Goal: Task Accomplishment & Management: Use online tool/utility

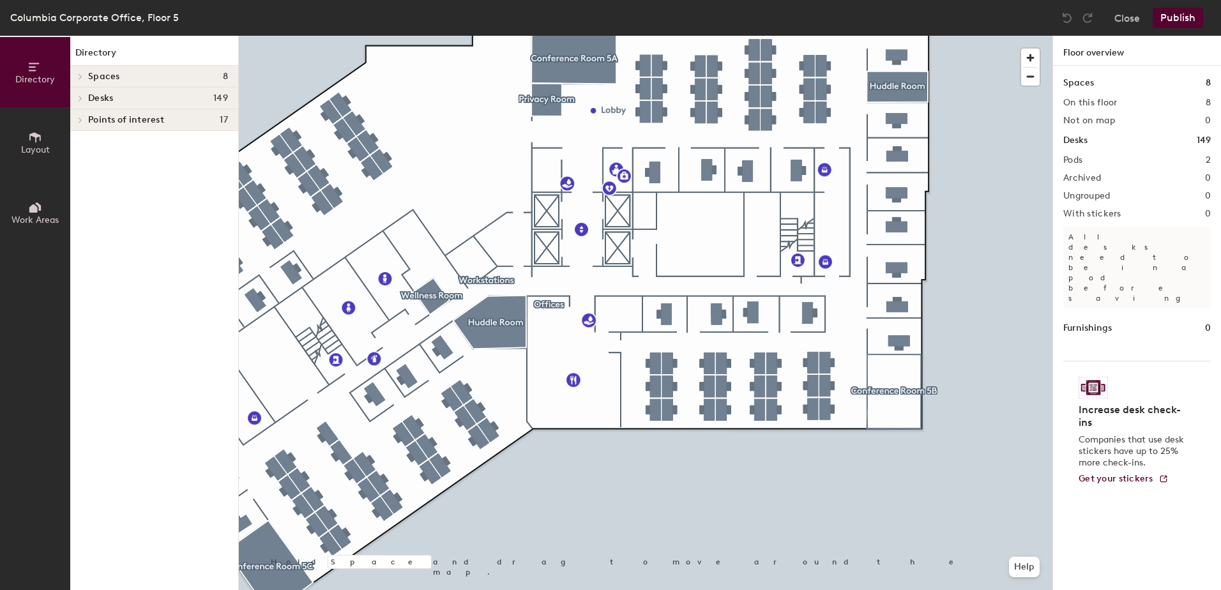
click at [806, 36] on div at bounding box center [646, 36] width 814 height 0
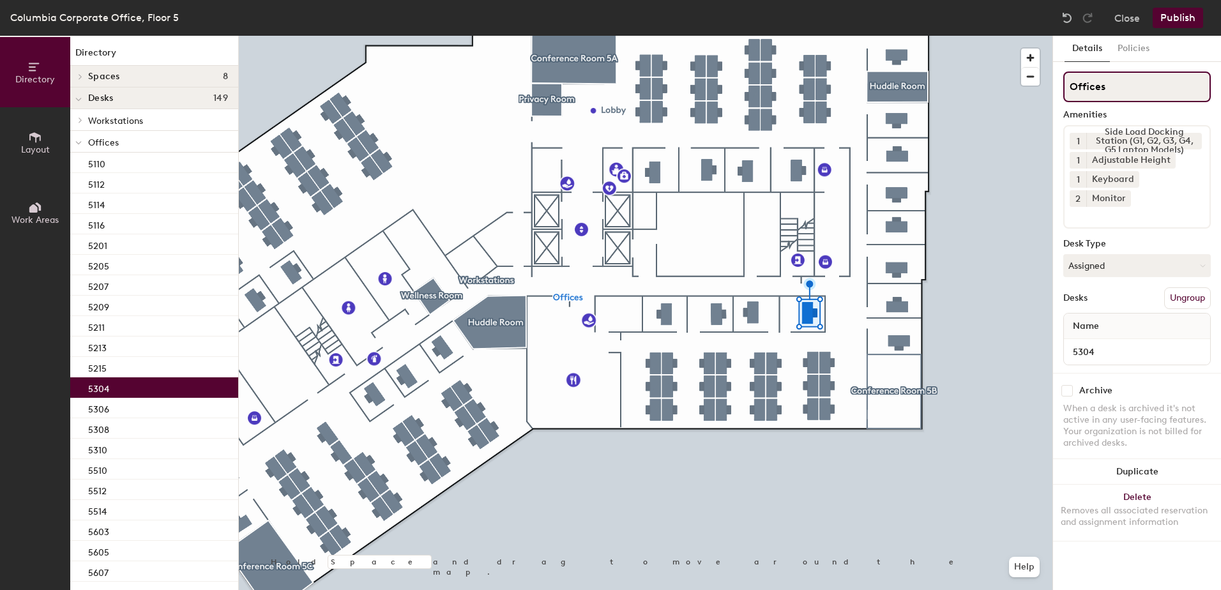
drag, startPoint x: 1141, startPoint y: 90, endPoint x: 1136, endPoint y: 102, distance: 12.3
click at [1136, 102] on input "Offices" at bounding box center [1137, 87] width 148 height 31
click at [1139, 254] on button "Assigned" at bounding box center [1137, 265] width 148 height 23
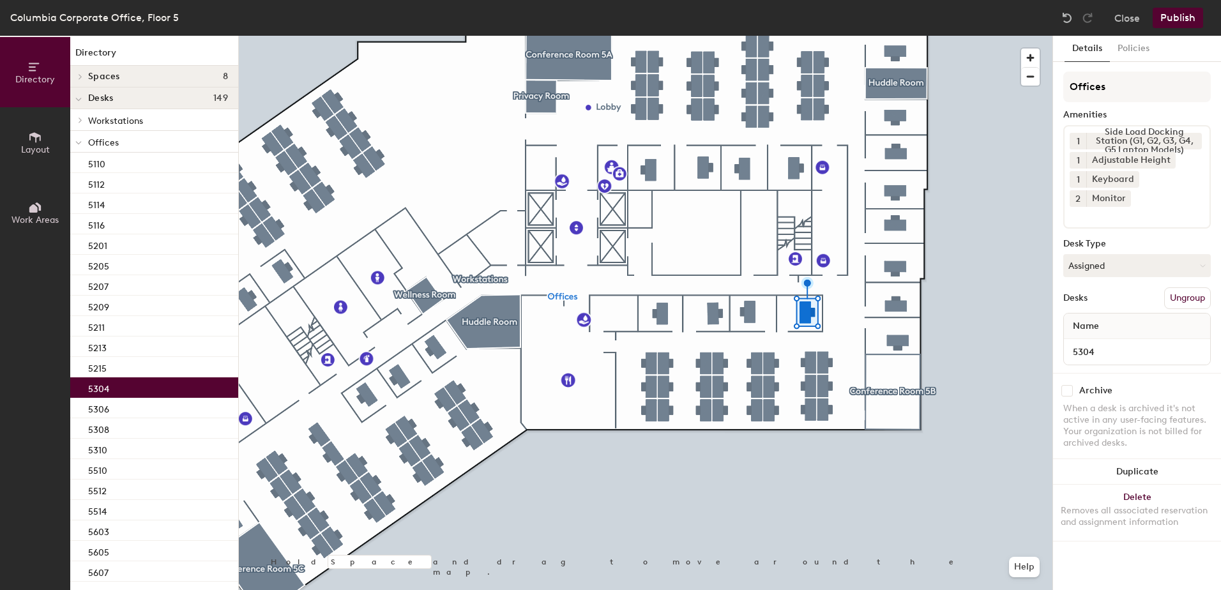
click at [1190, 20] on button "Publish" at bounding box center [1178, 18] width 50 height 20
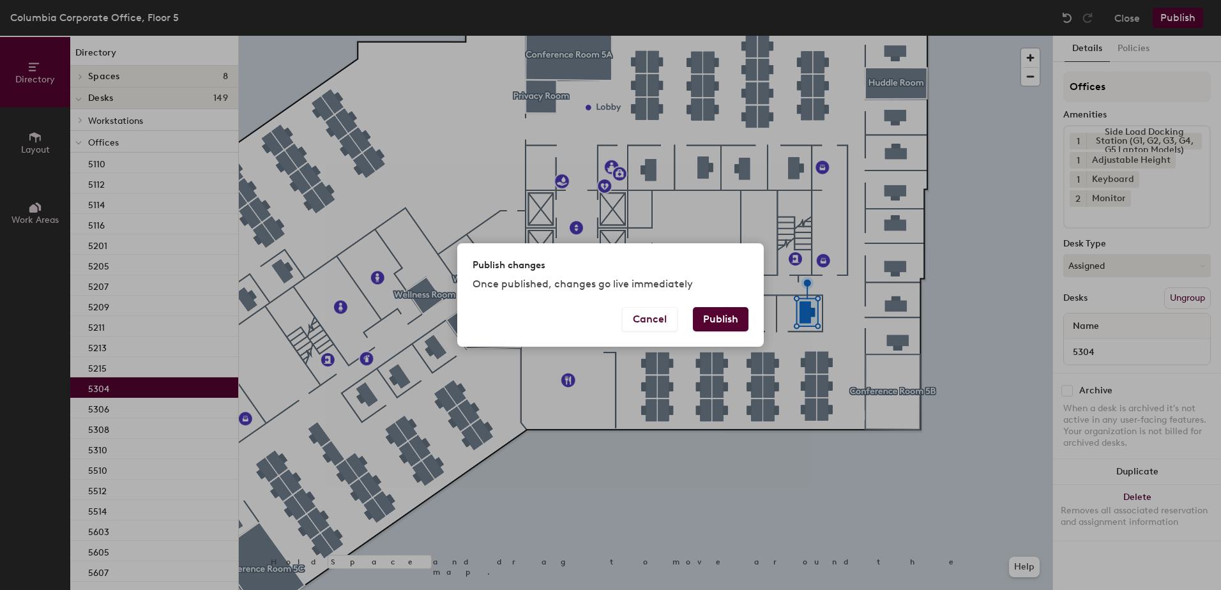
click at [724, 327] on button "Publish" at bounding box center [721, 319] width 56 height 24
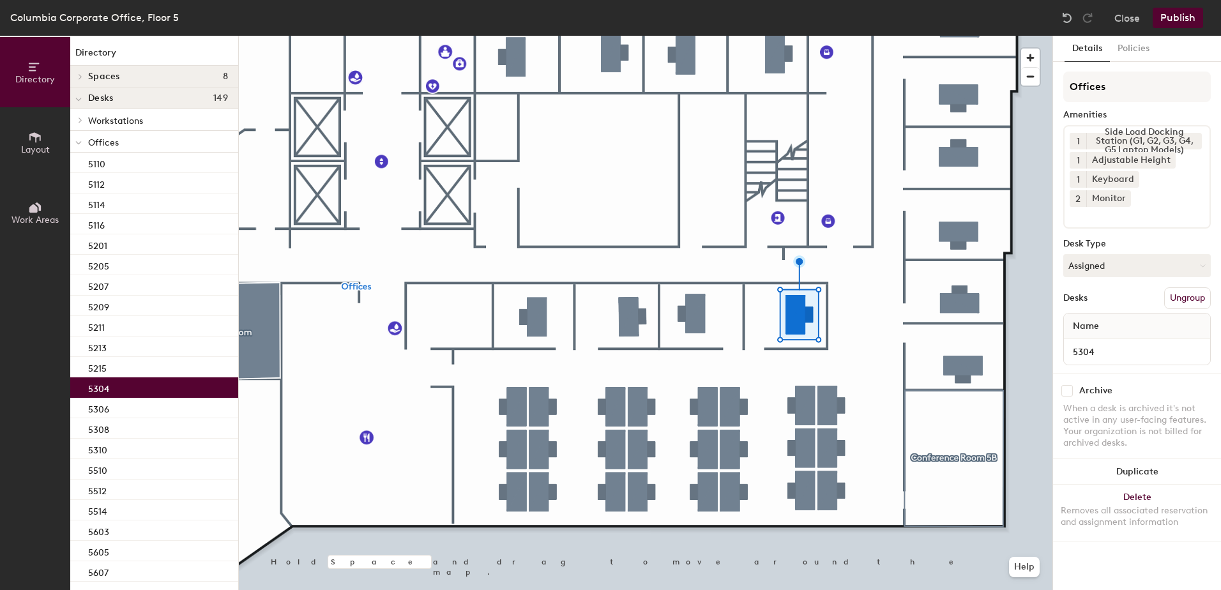
click at [853, 36] on div at bounding box center [646, 36] width 814 height 0
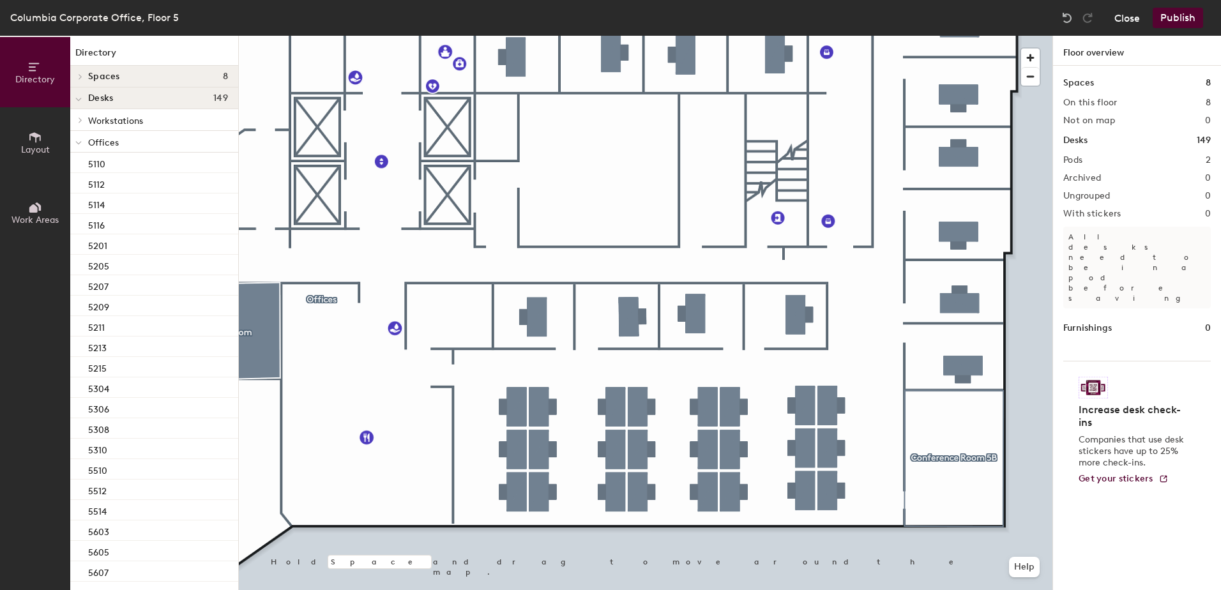
click at [1121, 17] on button "Close" at bounding box center [1127, 18] width 26 height 20
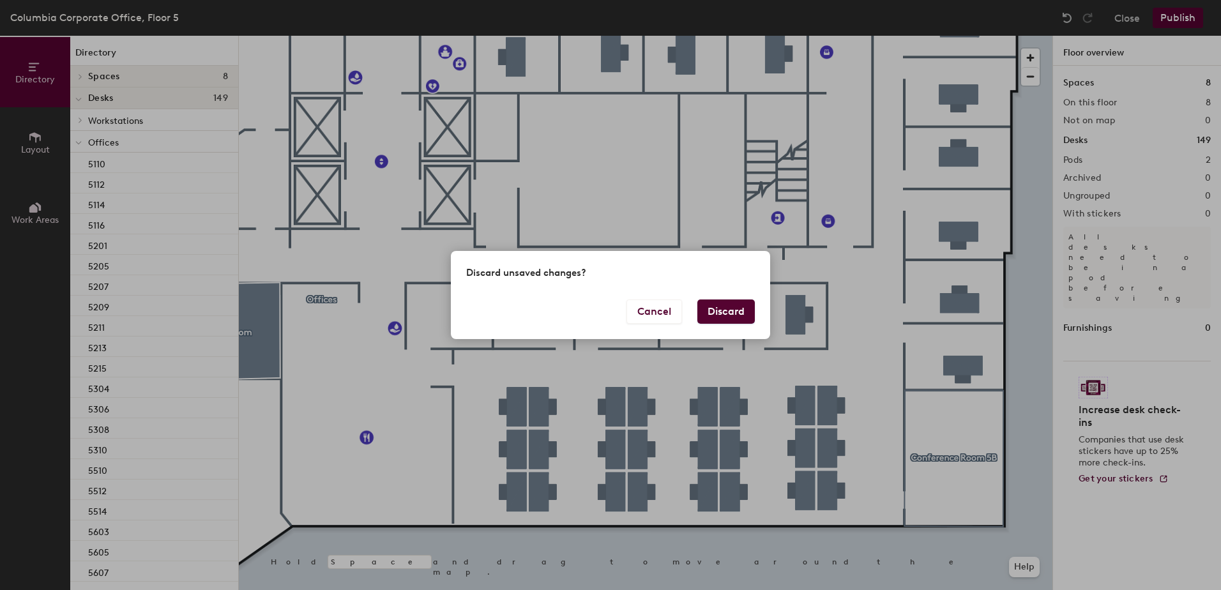
click at [727, 321] on button "Discard" at bounding box center [725, 312] width 57 height 24
